Goal: Task Accomplishment & Management: Manage account settings

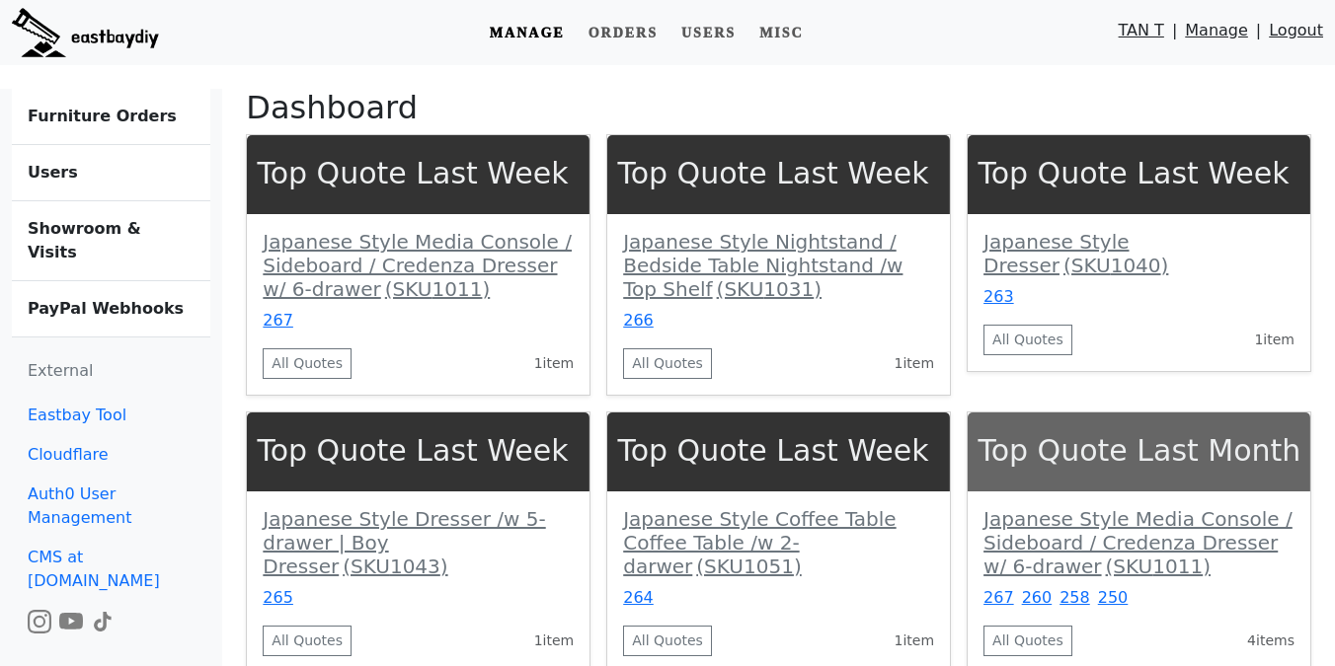
click at [70, 239] on link "Showroom & Visits" at bounding box center [111, 241] width 198 height 80
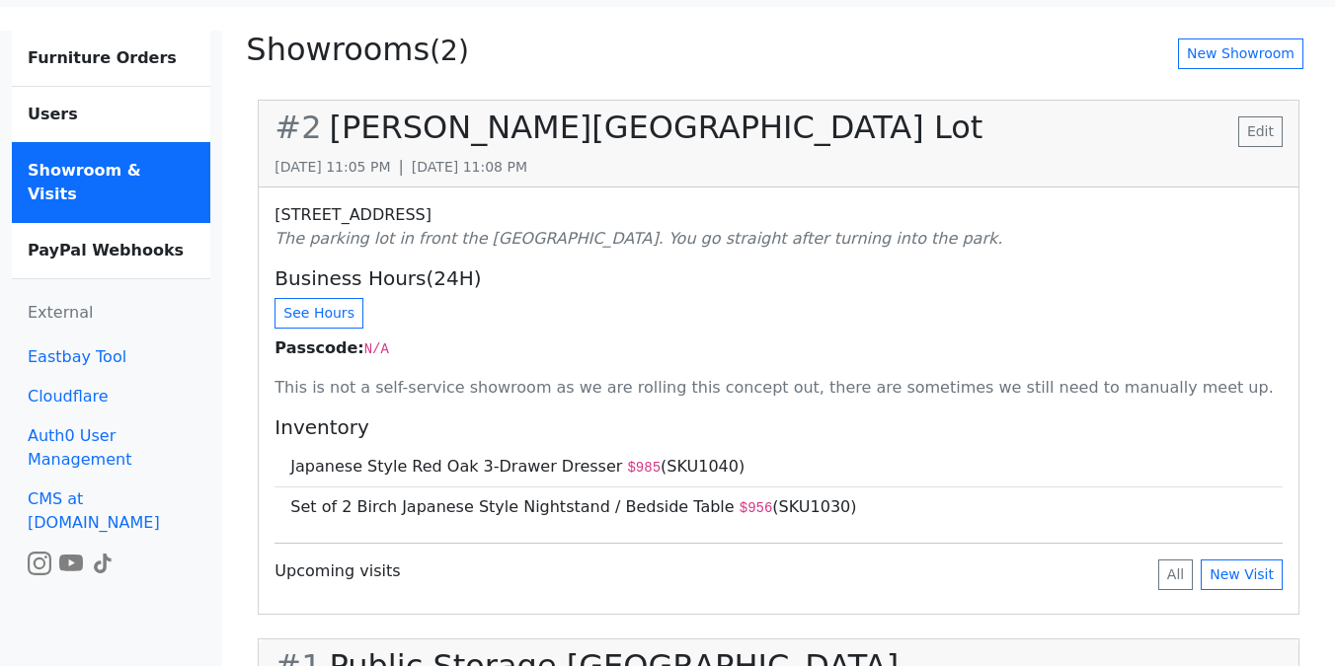
scroll to position [60, 0]
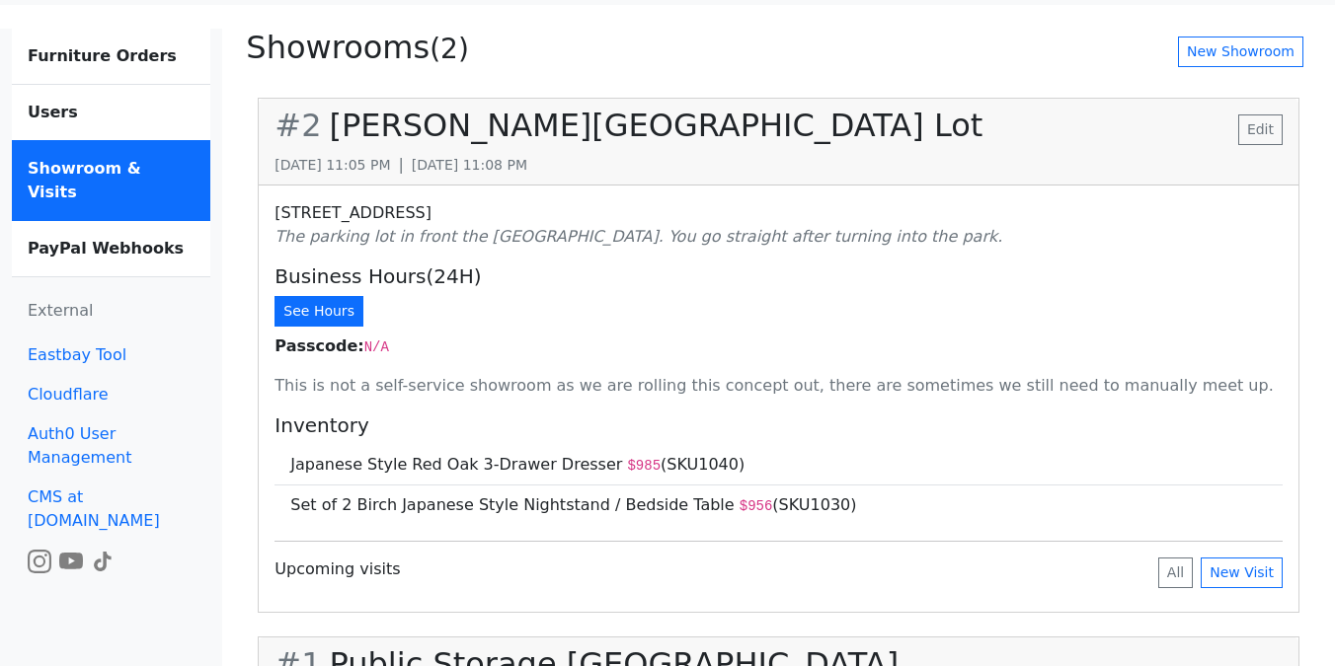
click at [328, 312] on button "See Hours" at bounding box center [318, 311] width 89 height 31
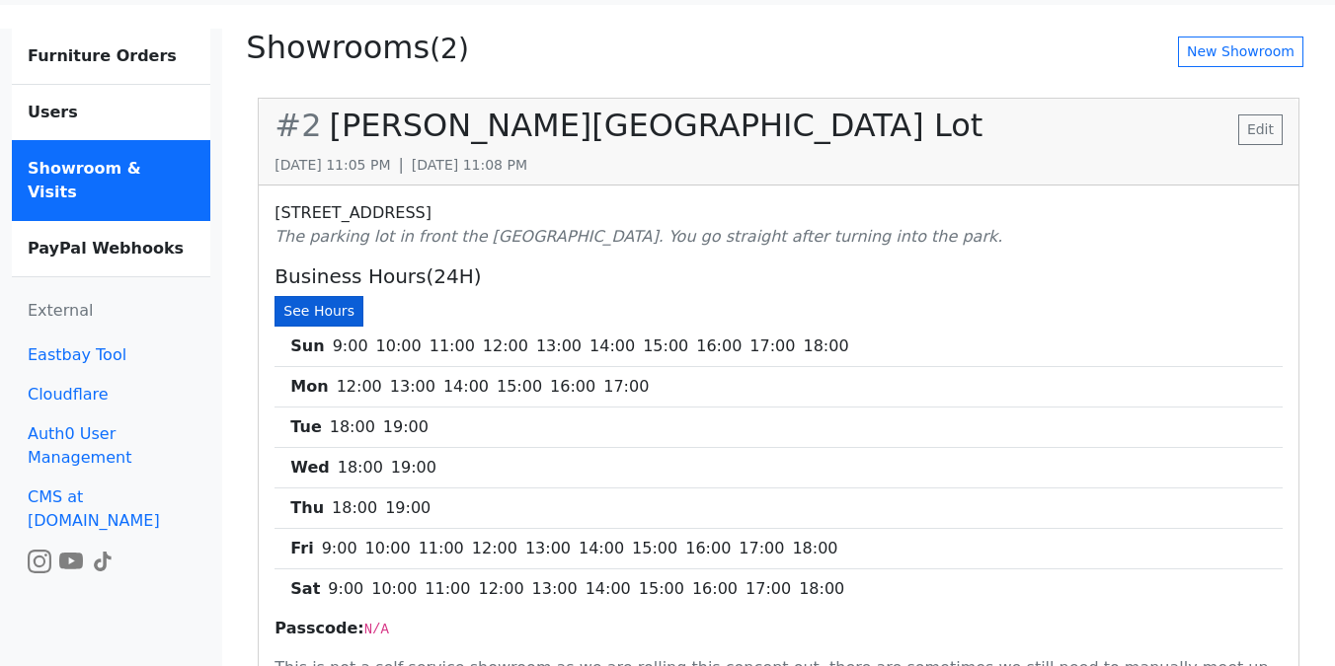
click at [328, 312] on button "See Hours" at bounding box center [318, 311] width 89 height 31
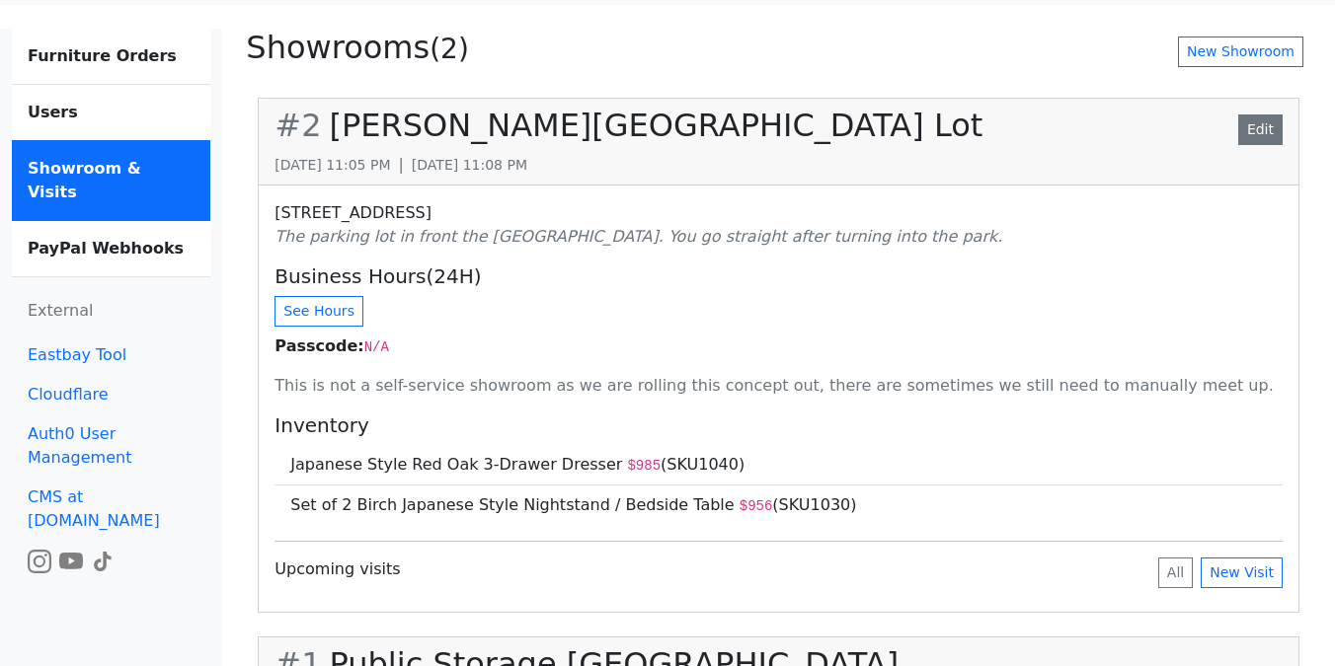
click at [1267, 121] on link "Edit" at bounding box center [1260, 130] width 44 height 31
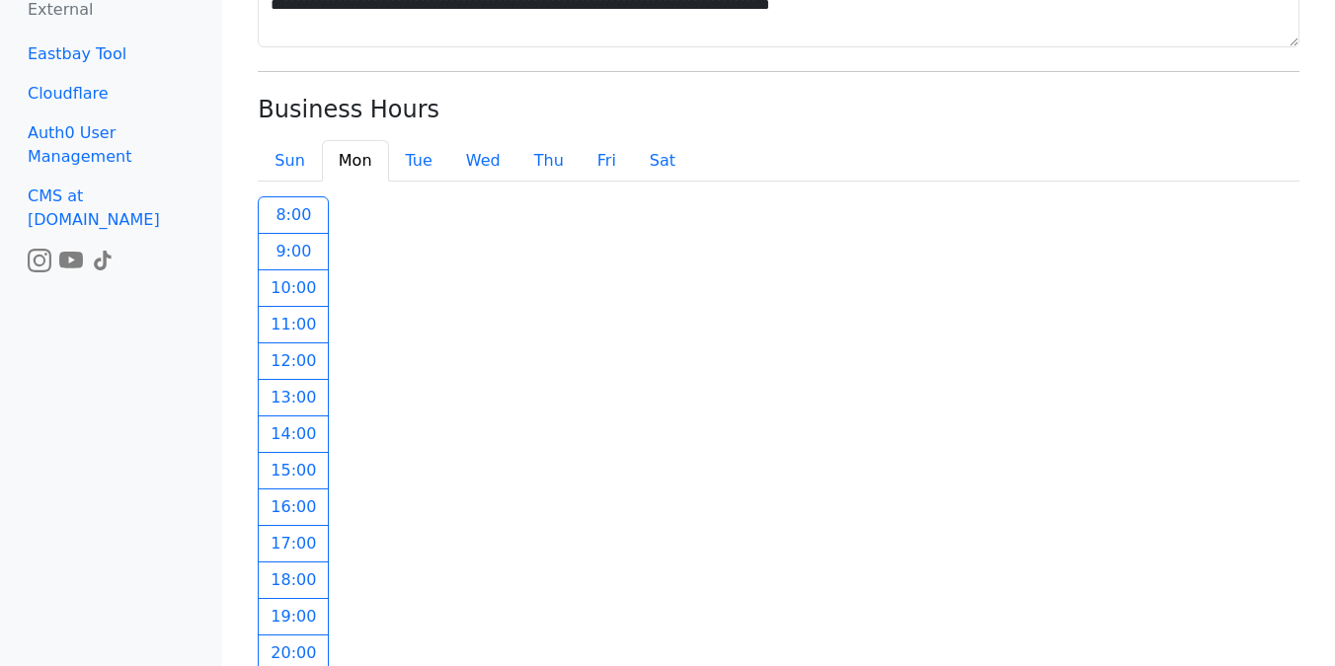
scroll to position [1264, 0]
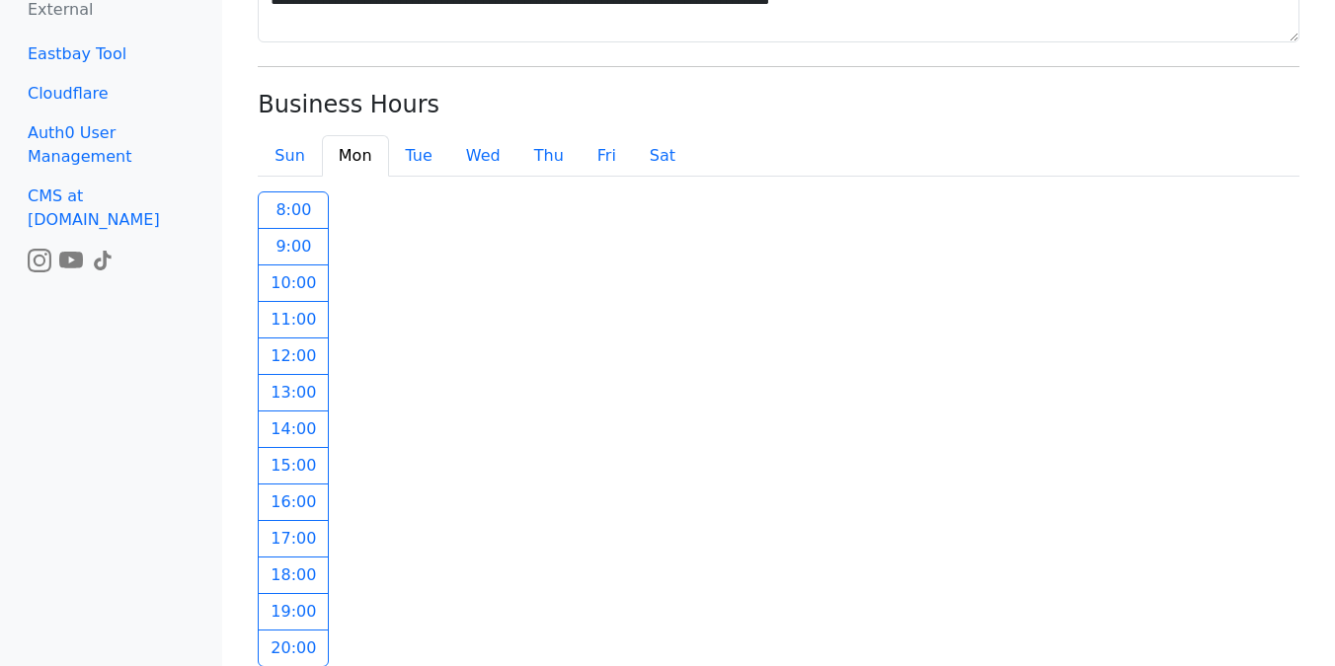
click at [283, 355] on label "12 :00" at bounding box center [293, 357] width 71 height 38
click at [293, 533] on label "17 :00" at bounding box center [293, 539] width 71 height 38
click at [277, 158] on button "sun" at bounding box center [289, 155] width 63 height 41
click at [283, 241] on label "9 :00" at bounding box center [293, 247] width 71 height 38
click at [284, 266] on label "10 :00" at bounding box center [293, 284] width 71 height 38
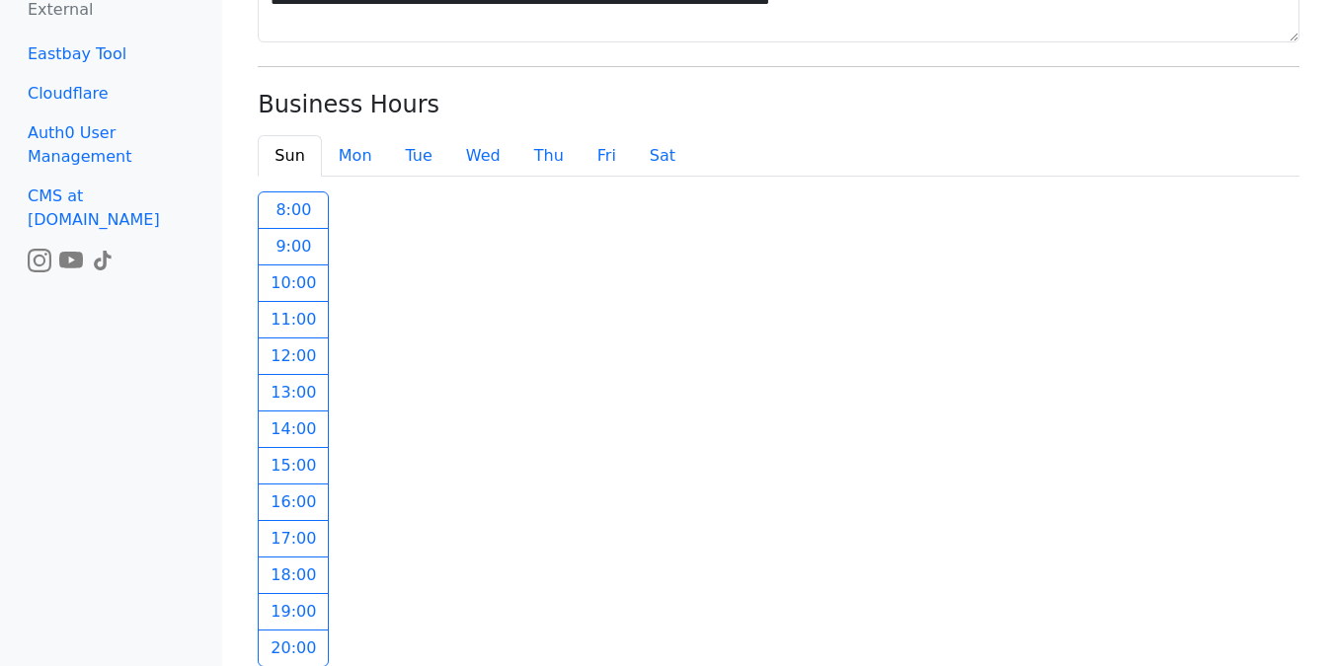
click at [293, 338] on label "12 :00" at bounding box center [293, 357] width 71 height 38
click at [294, 377] on label "13 :00" at bounding box center [293, 393] width 71 height 38
click at [294, 349] on label "12 :00" at bounding box center [293, 357] width 71 height 38
click at [290, 328] on label "11 :00" at bounding box center [293, 320] width 71 height 38
click at [292, 358] on label "12 :00" at bounding box center [293, 357] width 71 height 38
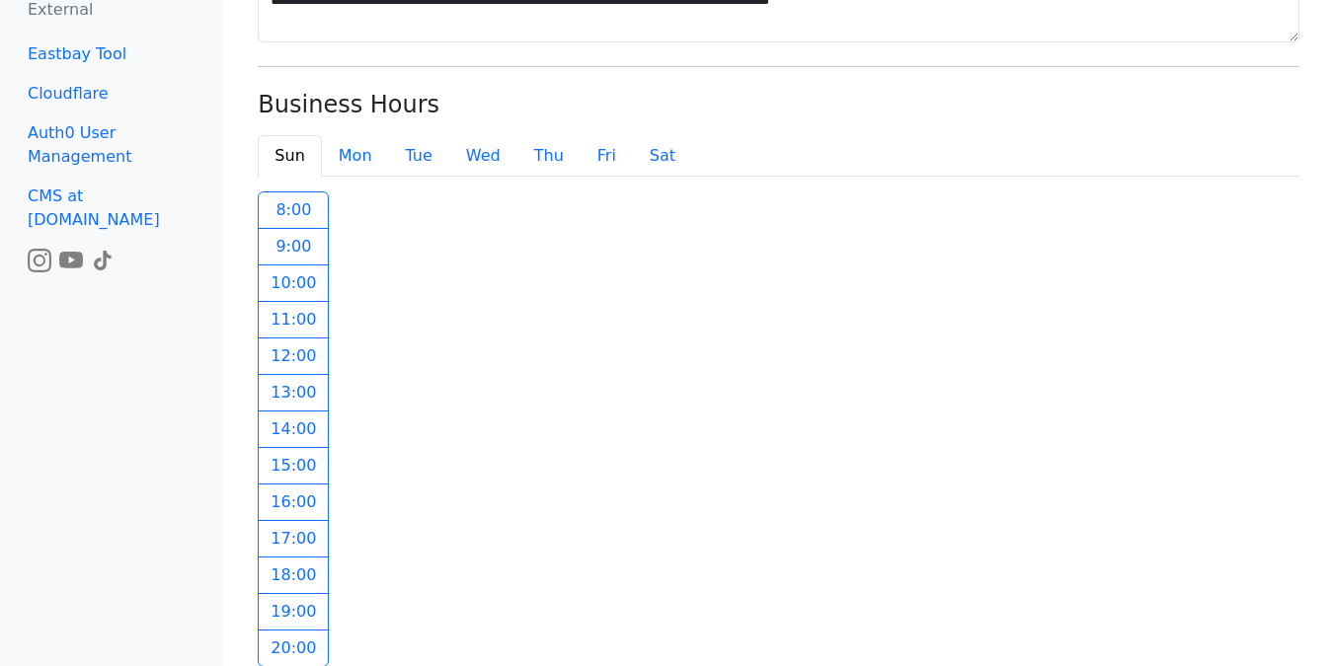
click at [297, 442] on label "14 :00" at bounding box center [293, 430] width 71 height 38
click at [296, 476] on label "15 :00" at bounding box center [293, 466] width 71 height 38
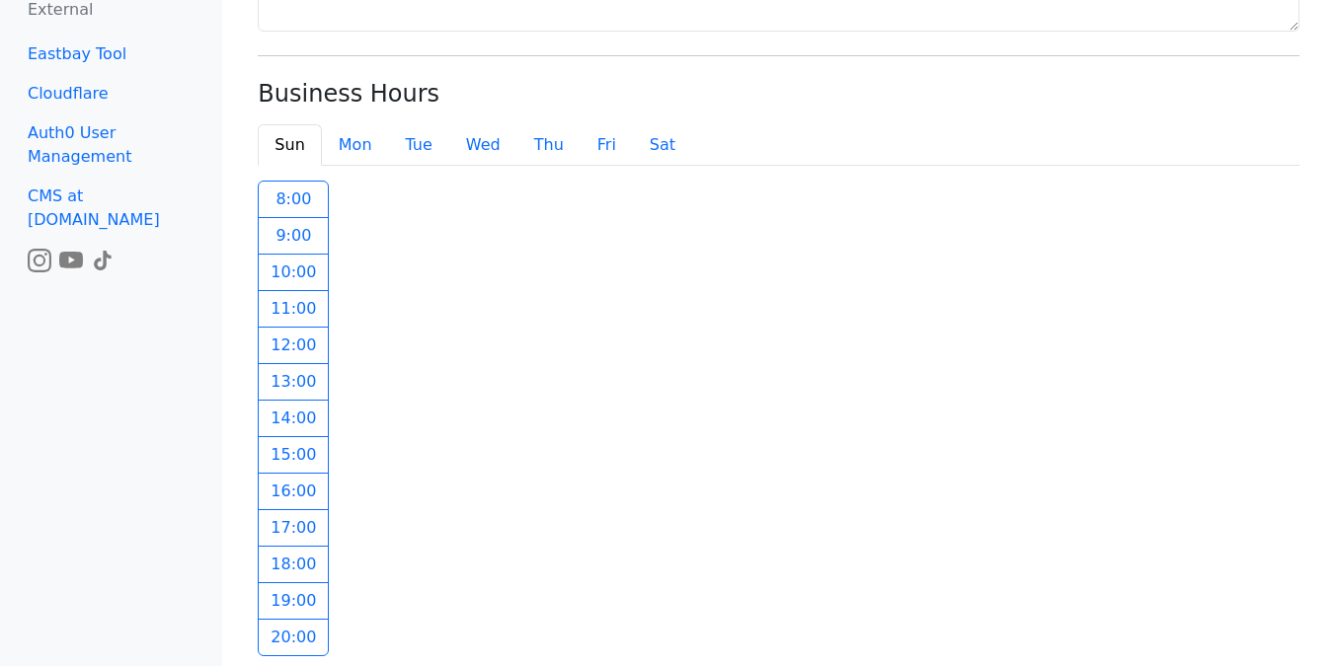
click at [283, 422] on label "14 :00" at bounding box center [293, 419] width 71 height 38
click at [288, 466] on label "15 :00" at bounding box center [293, 455] width 71 height 38
click at [343, 159] on button "mon" at bounding box center [355, 144] width 67 height 41
click at [409, 155] on button "tue" at bounding box center [419, 144] width 60 height 41
click at [460, 139] on button "wed" at bounding box center [483, 144] width 68 height 41
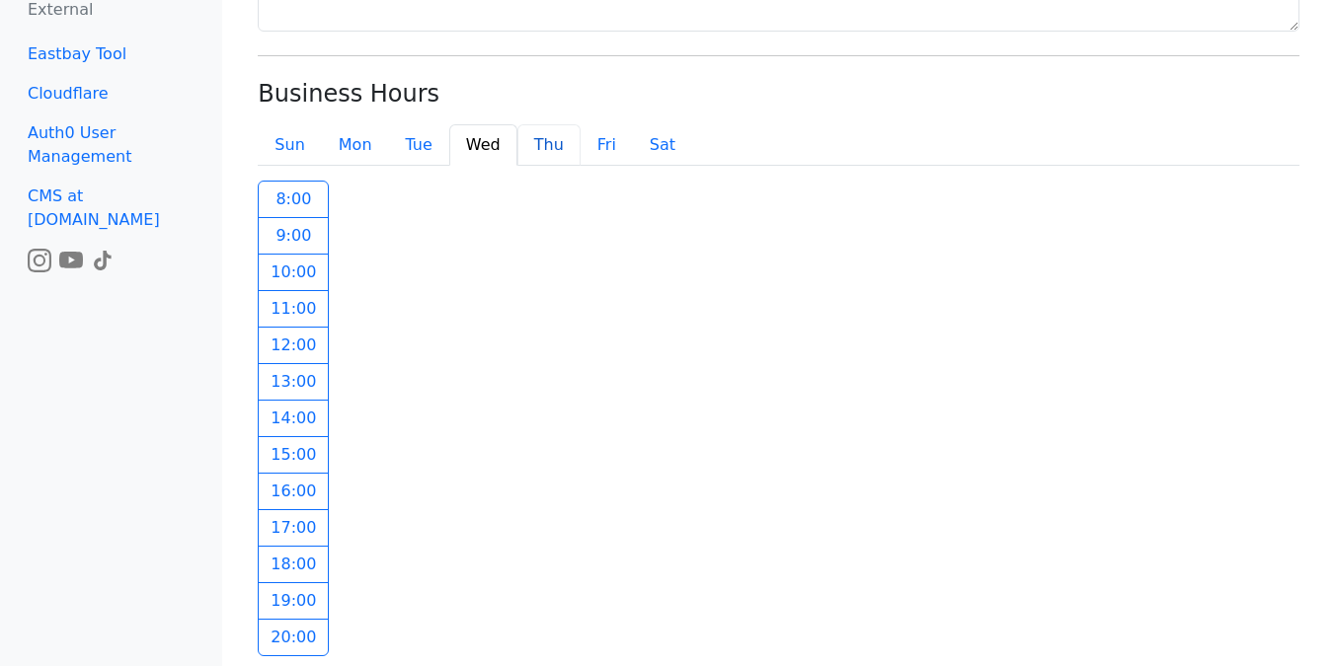
click at [521, 145] on button "thu" at bounding box center [548, 144] width 63 height 41
click at [607, 149] on button "fri" at bounding box center [606, 144] width 52 height 41
click at [272, 232] on label "9 :00" at bounding box center [293, 236] width 71 height 38
click at [279, 228] on label "9 :00" at bounding box center [293, 236] width 71 height 38
click at [288, 342] on label "12 :00" at bounding box center [293, 346] width 71 height 38
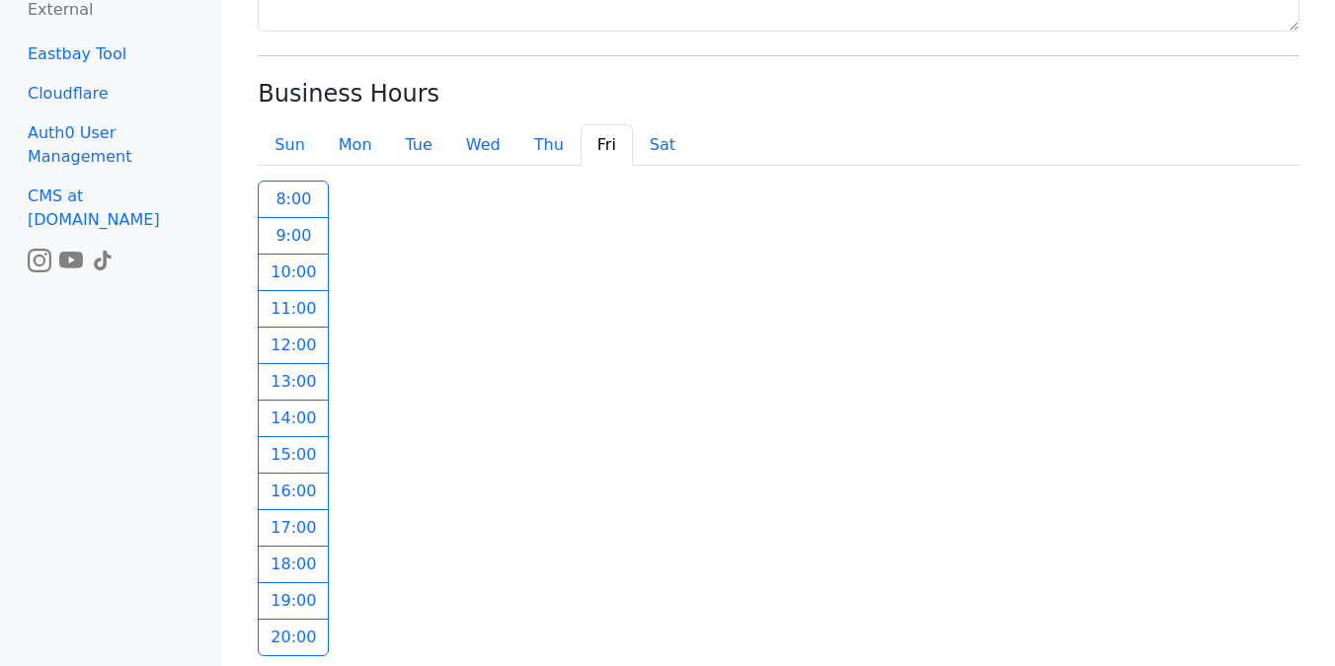
click at [288, 383] on label "13 :00" at bounding box center [293, 382] width 71 height 38
click at [288, 441] on label "15 :00" at bounding box center [293, 455] width 71 height 38
click at [292, 472] on label "15 :00" at bounding box center [293, 455] width 71 height 38
click at [292, 437] on label "15 :00" at bounding box center [293, 455] width 71 height 38
click at [281, 250] on label "9 :00" at bounding box center [293, 236] width 71 height 38
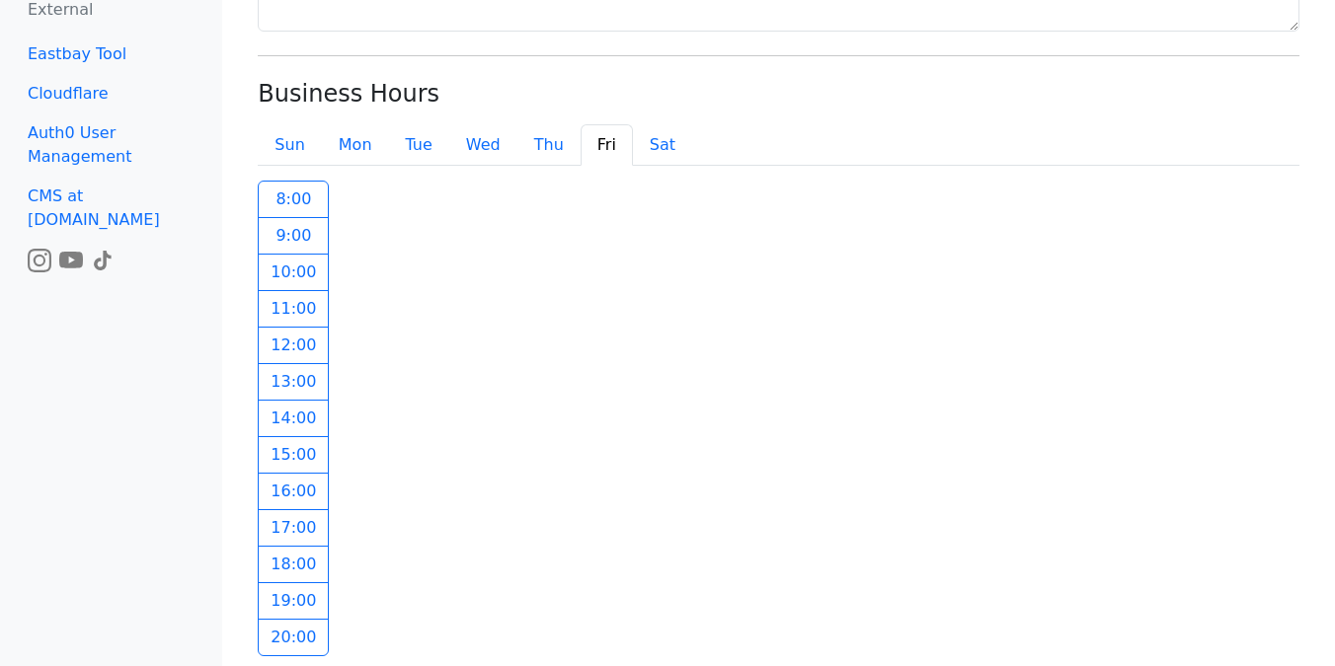
click at [285, 399] on label "13 :00" at bounding box center [293, 382] width 71 height 38
click at [284, 408] on label "14 :00" at bounding box center [293, 419] width 71 height 38
click at [284, 371] on label "13 :00" at bounding box center [293, 382] width 71 height 38
click at [307, 496] on label "16 :00" at bounding box center [293, 492] width 71 height 38
click at [307, 527] on label "17 :00" at bounding box center [293, 528] width 71 height 38
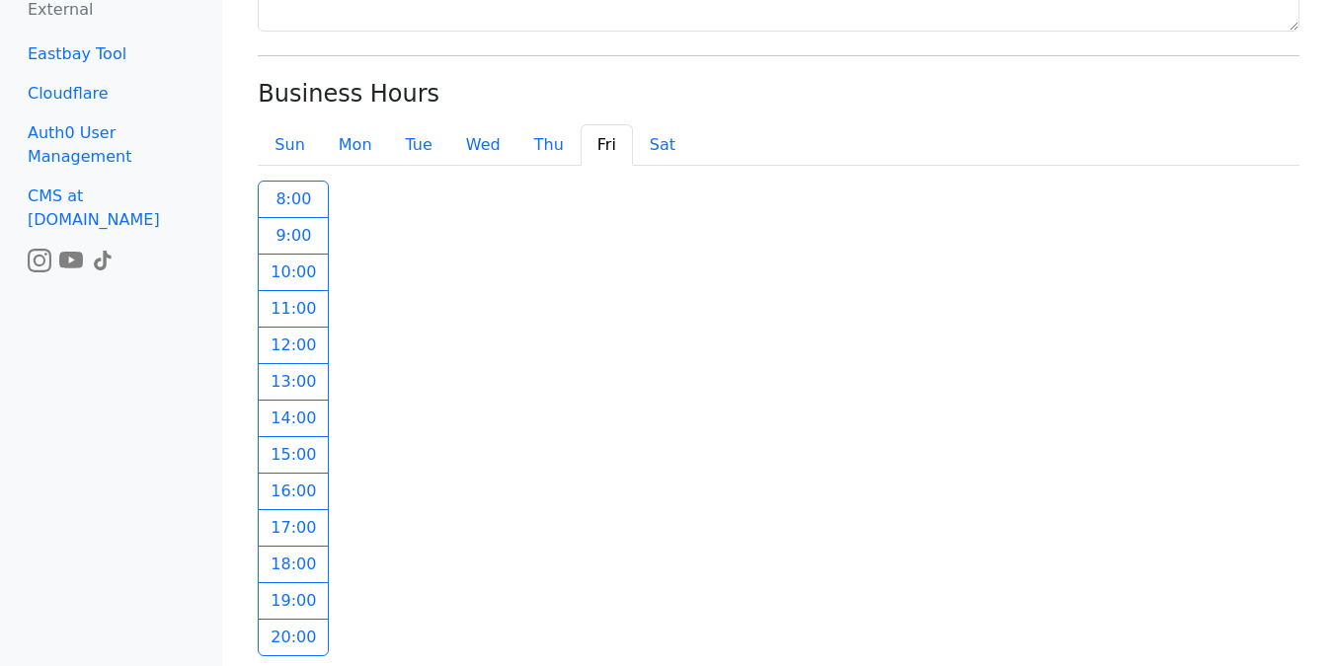
click at [300, 565] on label "18 :00" at bounding box center [293, 565] width 71 height 38
click at [654, 144] on button "sat" at bounding box center [662, 144] width 59 height 41
click at [283, 236] on label "9 :00" at bounding box center [293, 236] width 71 height 38
click at [283, 284] on label "10 :00" at bounding box center [293, 273] width 71 height 38
click at [284, 312] on label "11 :00" at bounding box center [293, 309] width 71 height 38
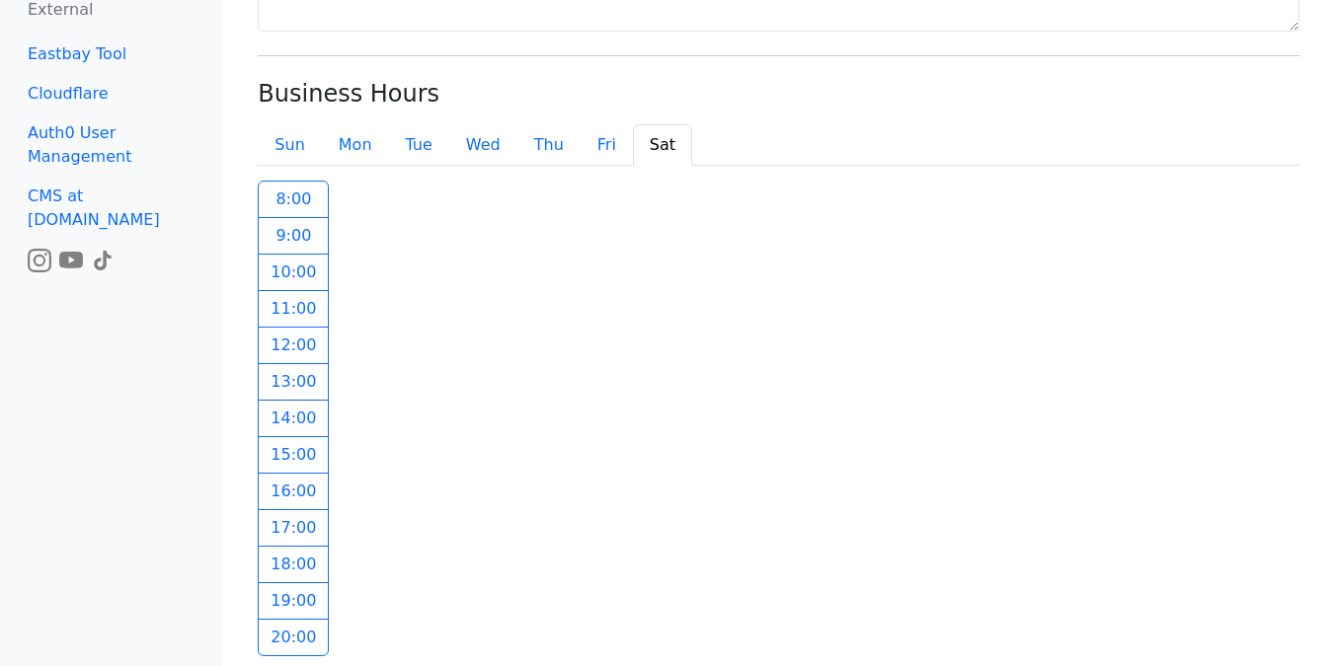
click at [289, 346] on label "12 :00" at bounding box center [293, 346] width 71 height 38
click at [297, 389] on label "13 :00" at bounding box center [293, 382] width 71 height 38
click at [303, 431] on label "14 :00" at bounding box center [293, 419] width 71 height 38
click at [309, 468] on label "15 :00" at bounding box center [293, 455] width 71 height 38
click at [309, 493] on label "16 :00" at bounding box center [293, 492] width 71 height 38
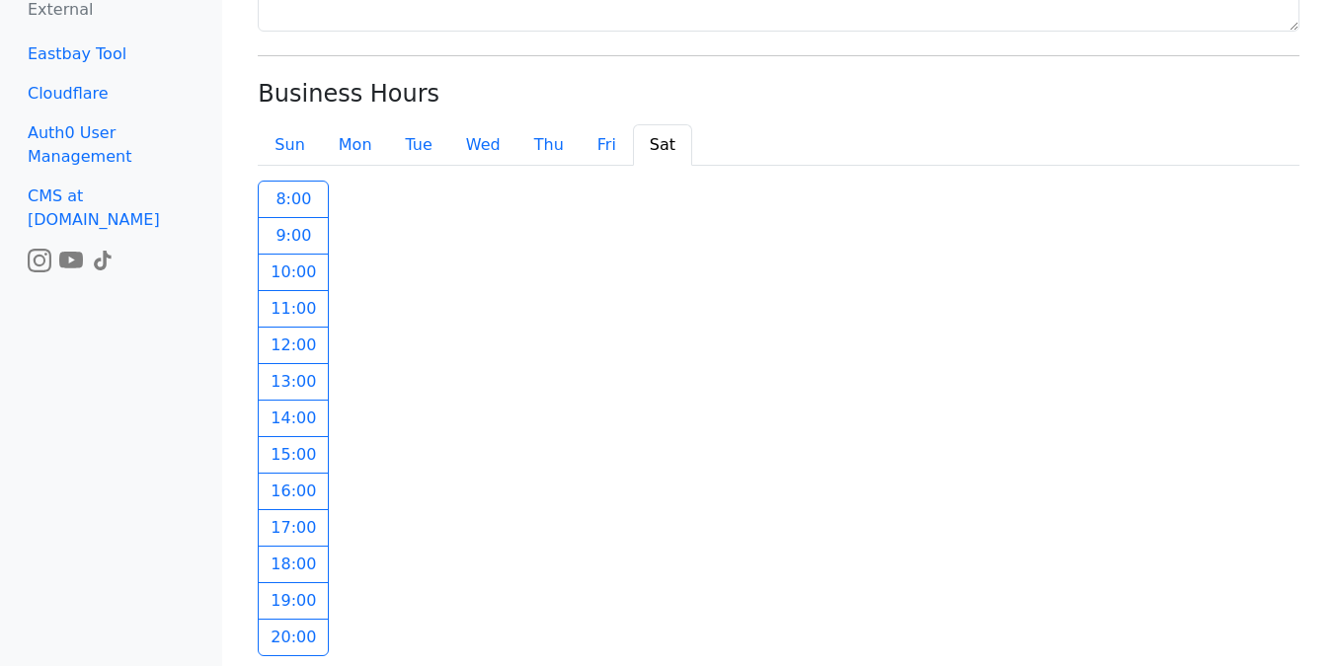
click at [299, 536] on label "17 :00" at bounding box center [293, 528] width 71 height 38
click at [298, 568] on label "18 :00" at bounding box center [293, 565] width 71 height 38
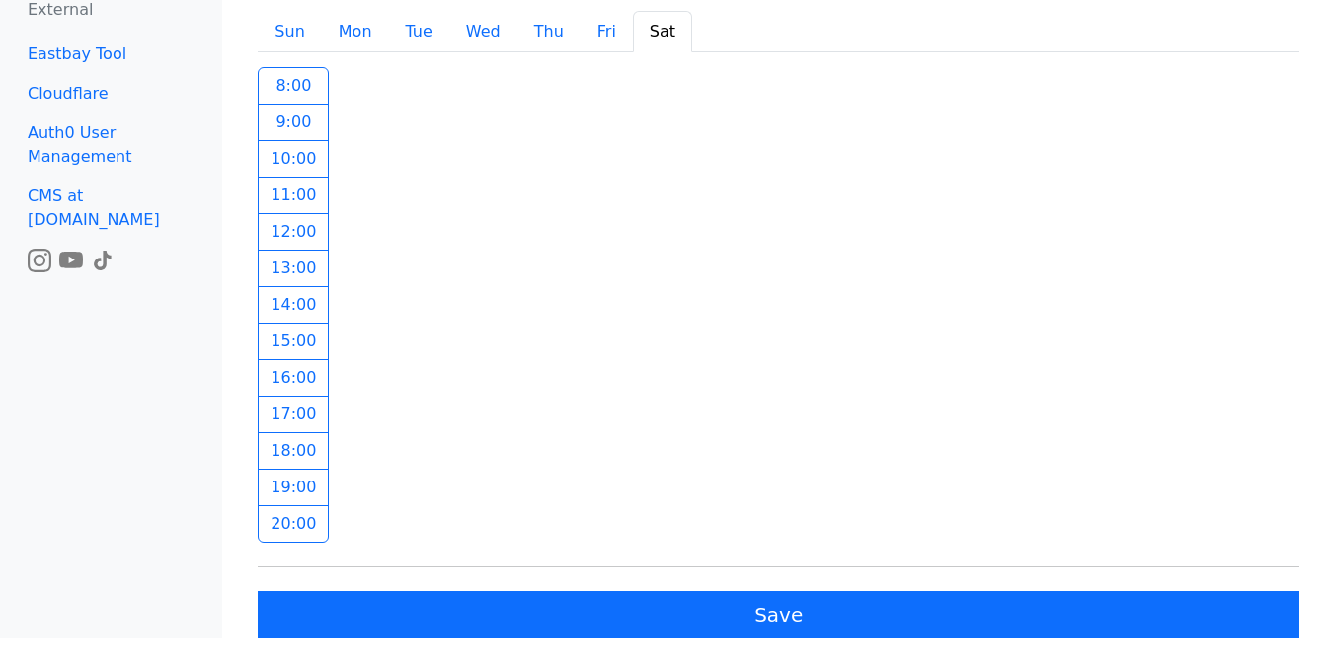
scroll to position [1519, 0]
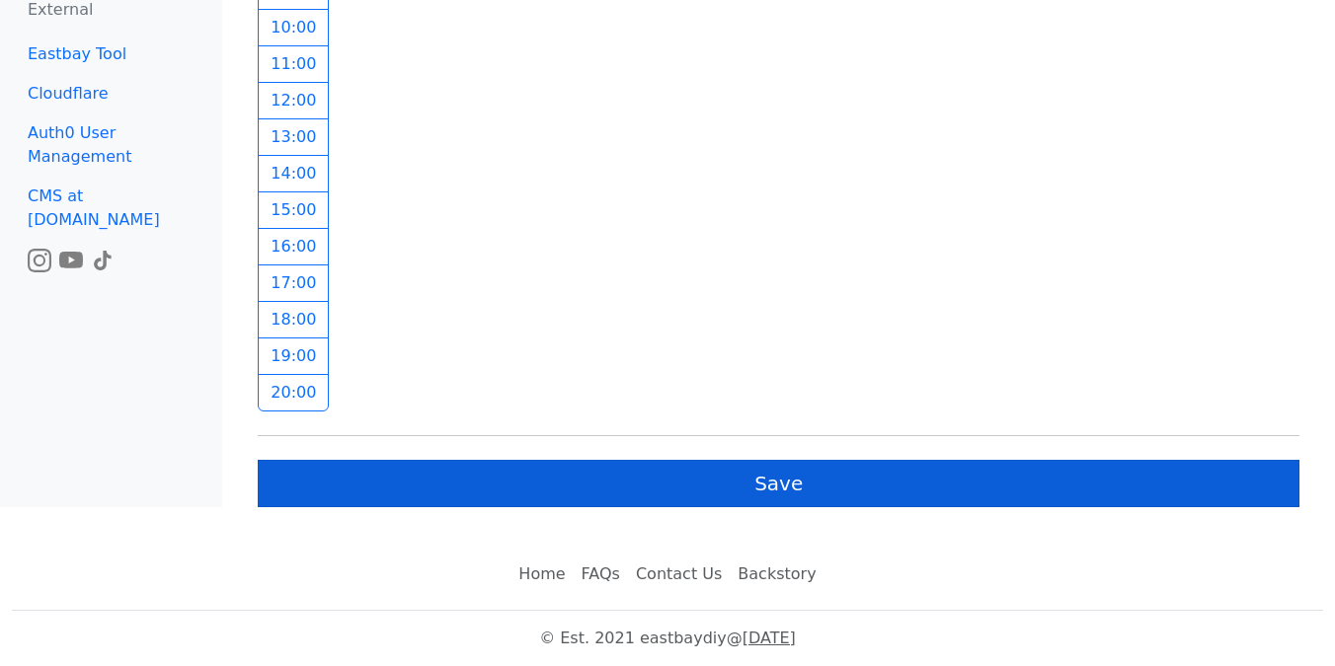
click at [566, 487] on button "Save" at bounding box center [778, 483] width 1041 height 47
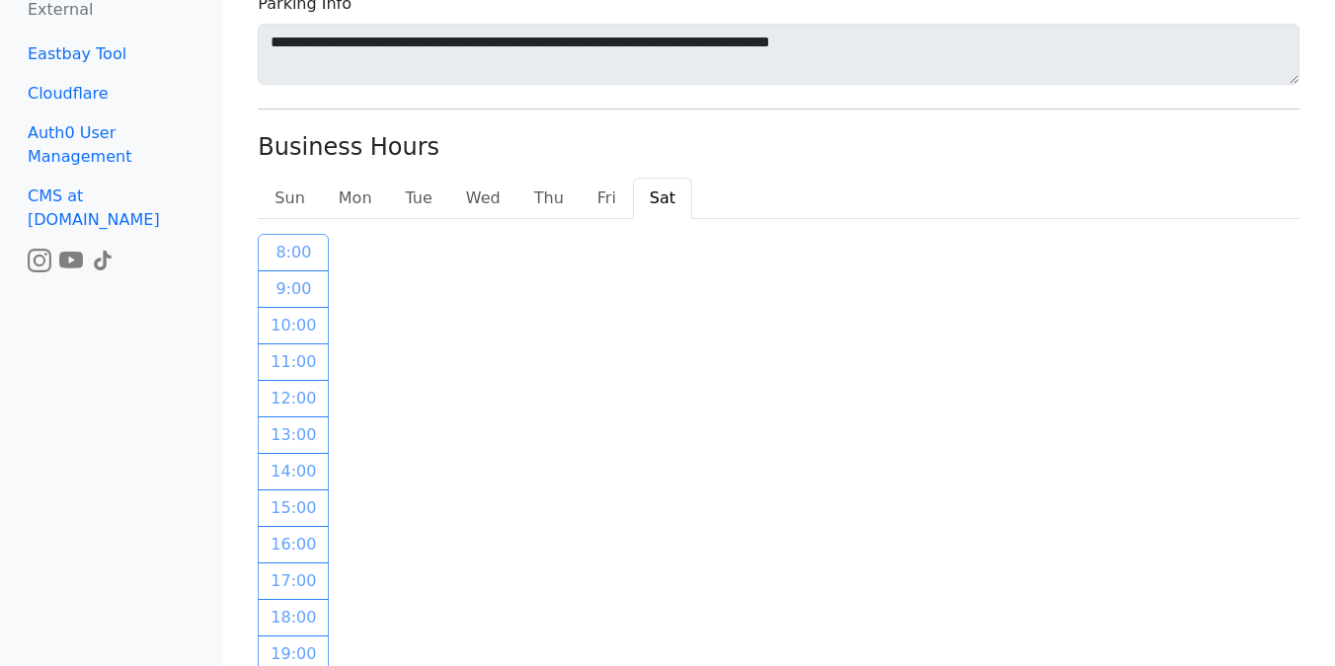
scroll to position [1061, 0]
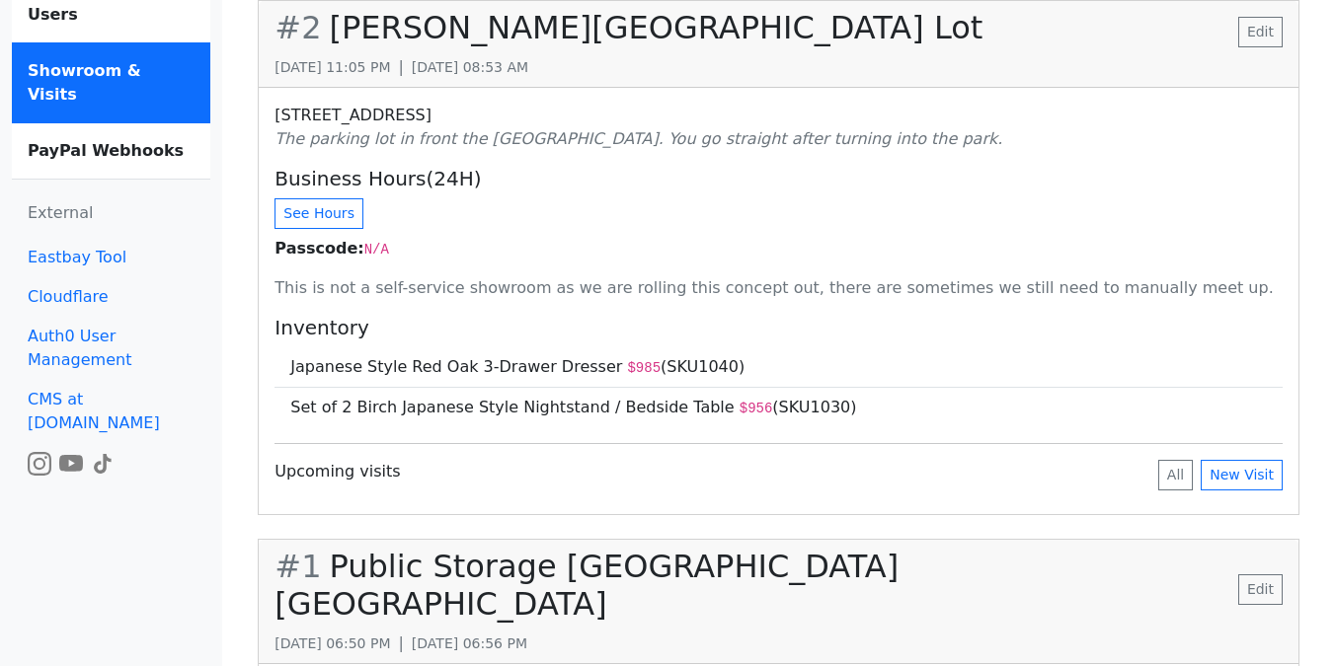
scroll to position [146, 0]
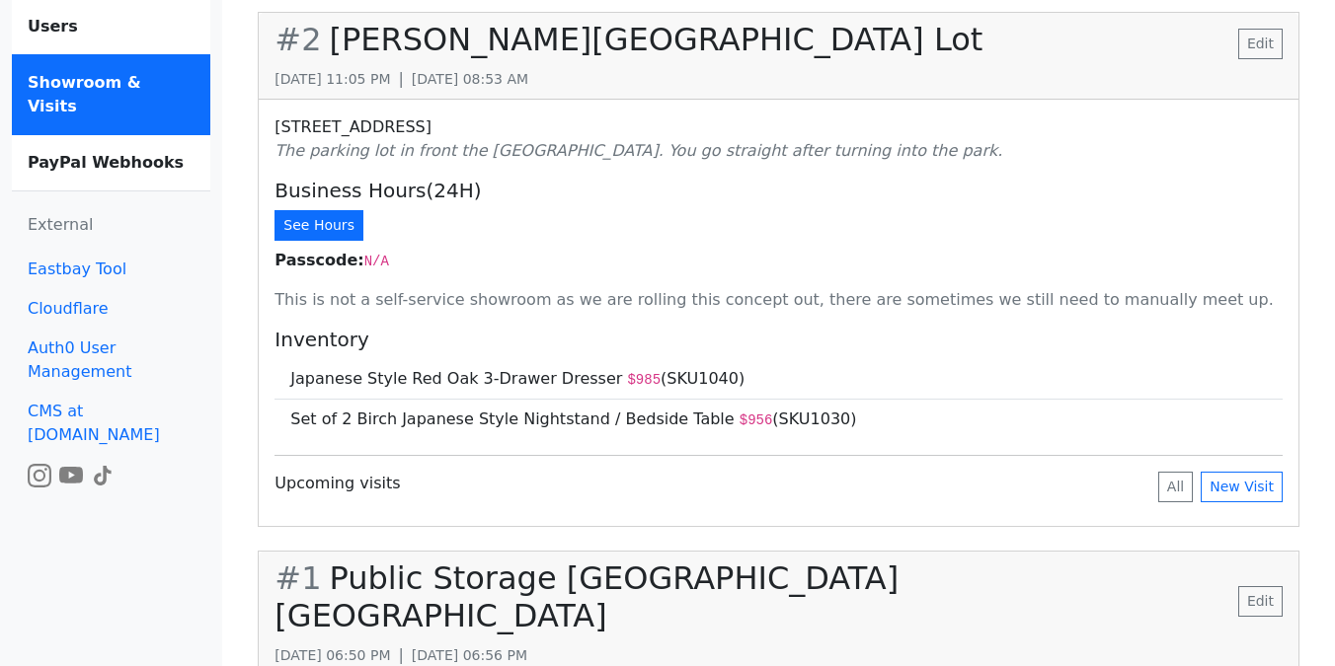
click at [326, 235] on button "See Hours" at bounding box center [318, 225] width 89 height 31
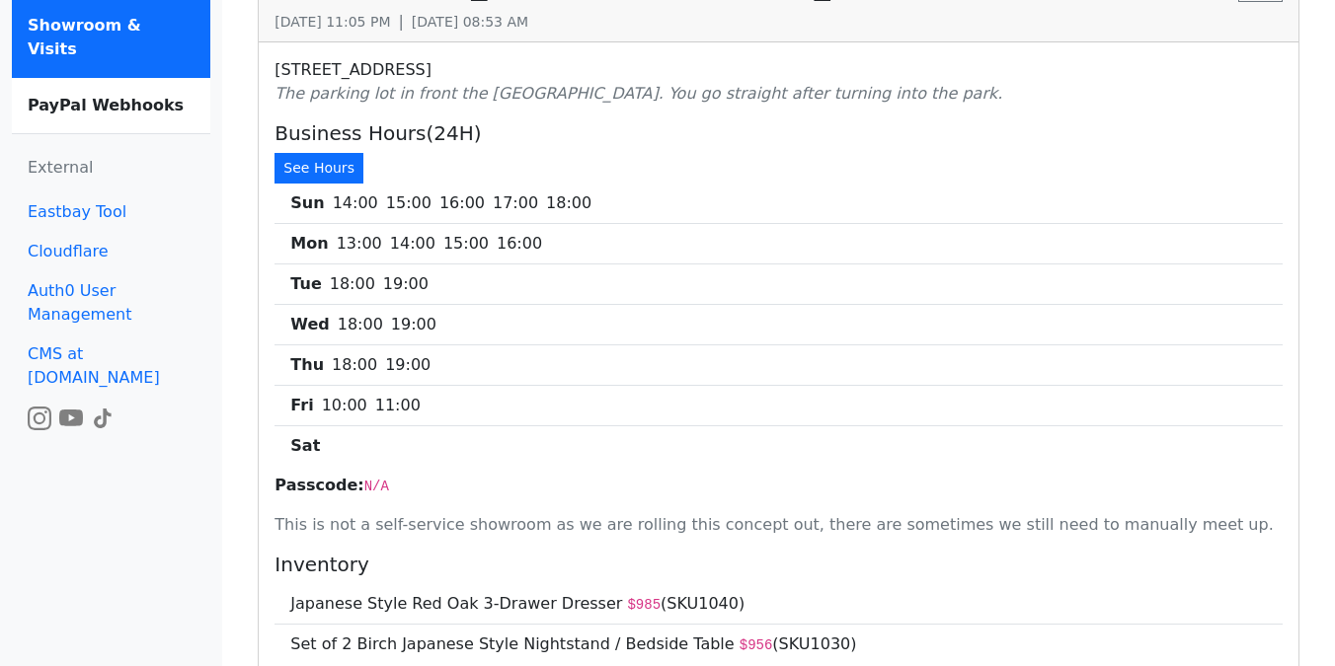
scroll to position [174, 0]
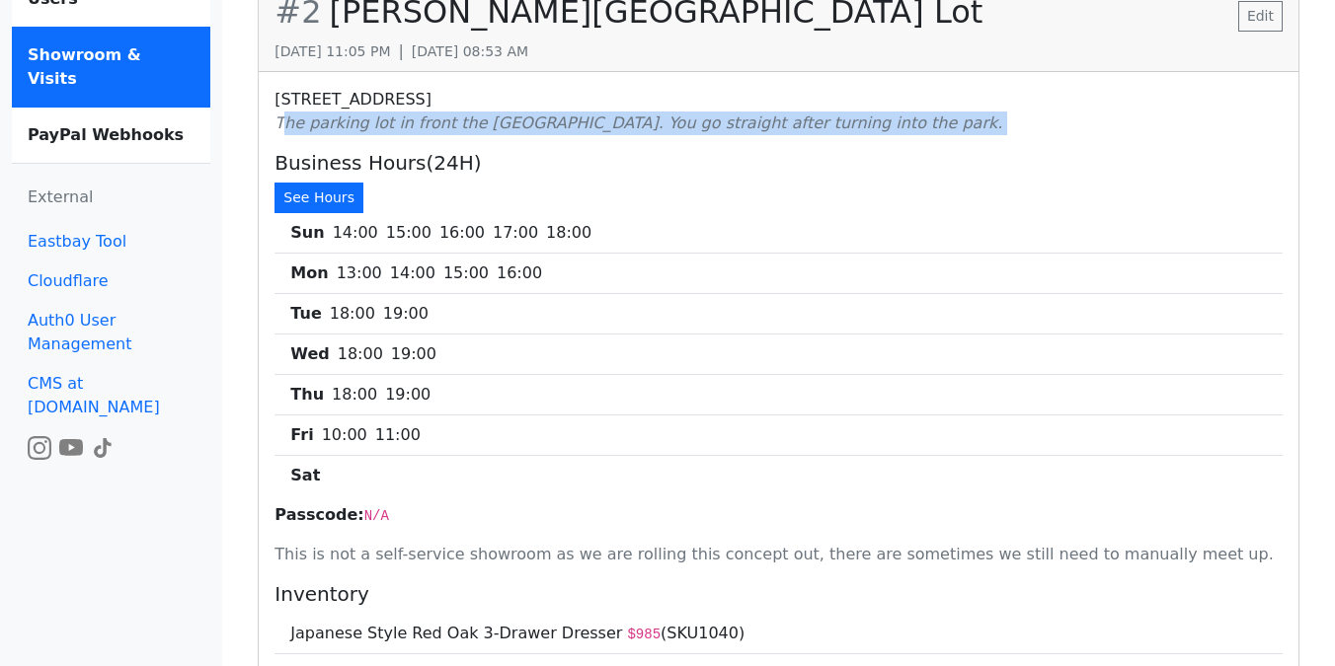
drag, startPoint x: 281, startPoint y: 126, endPoint x: 729, endPoint y: 159, distance: 449.3
click at [729, 146] on div "[STREET_ADDRESS] The parking lot in front the dog park. You go straight after t…" at bounding box center [778, 426] width 1039 height 709
